Goal: Task Accomplishment & Management: Manage account settings

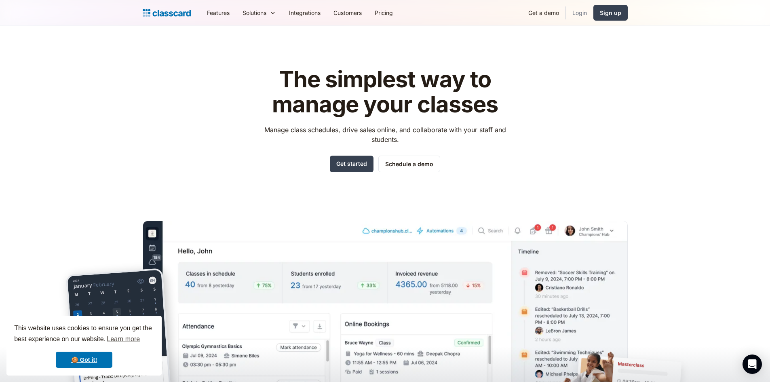
click at [577, 14] on link "Login" at bounding box center [579, 13] width 27 height 18
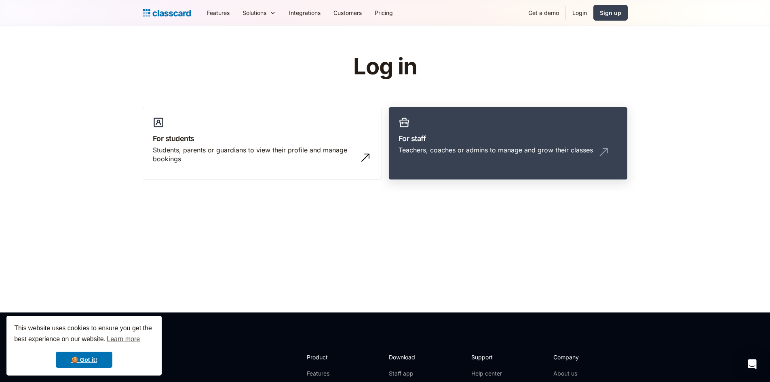
click at [450, 167] on link "For staff Teachers, coaches or admins to manage and grow their classes" at bounding box center [507, 144] width 239 height 74
